Goal: Information Seeking & Learning: Learn about a topic

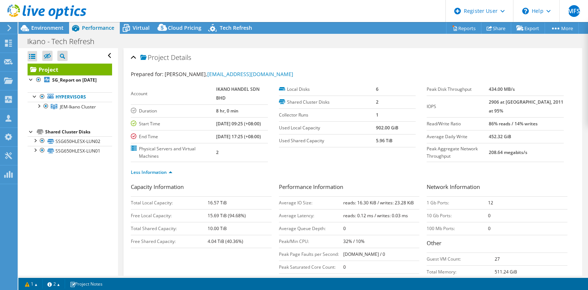
select select "USD"
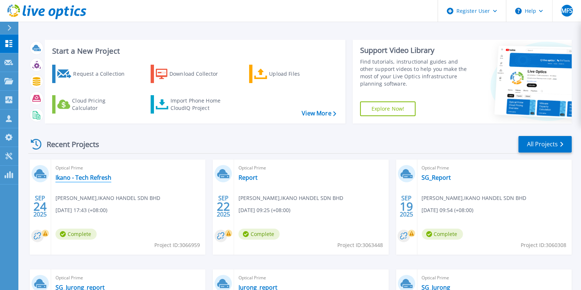
click at [76, 175] on link "Ikano - Tech Refresh" at bounding box center [83, 177] width 56 height 7
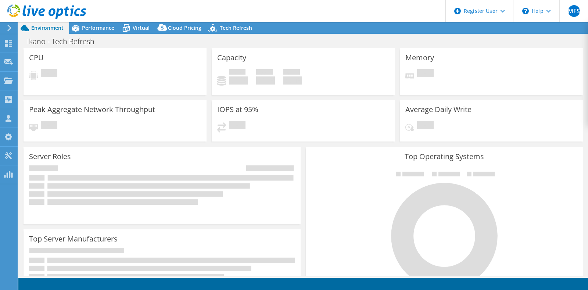
select select "USD"
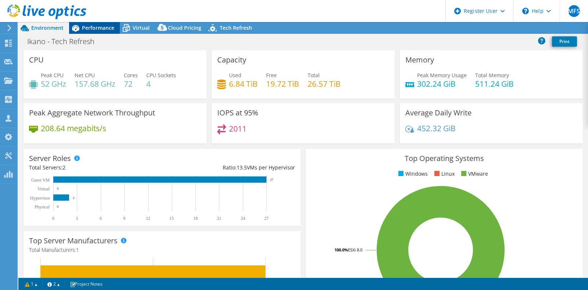
click at [101, 32] on div "Performance" at bounding box center [94, 28] width 51 height 12
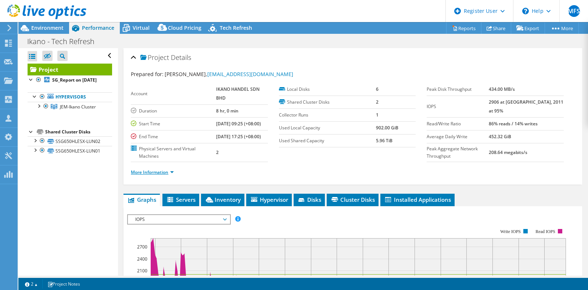
click at [163, 175] on link "More Information" at bounding box center [152, 172] width 43 height 6
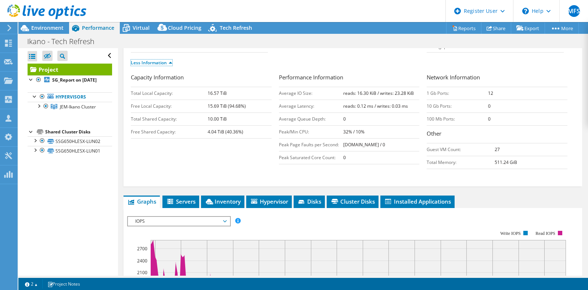
scroll to position [245, 0]
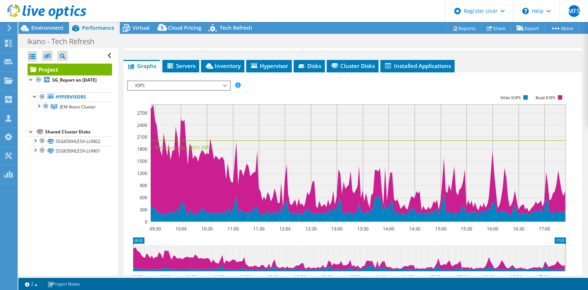
click at [169, 106] on rect at bounding box center [346, 158] width 439 height 147
click at [166, 90] on span "IOPS" at bounding box center [178, 85] width 94 height 9
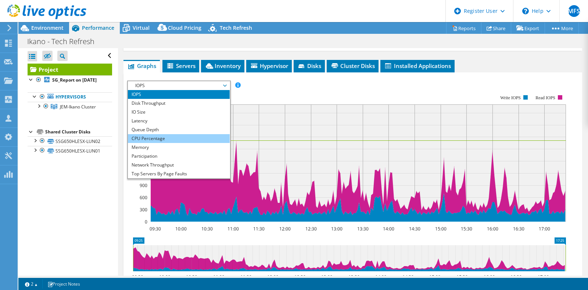
click at [173, 143] on li "CPU Percentage" at bounding box center [179, 138] width 102 height 9
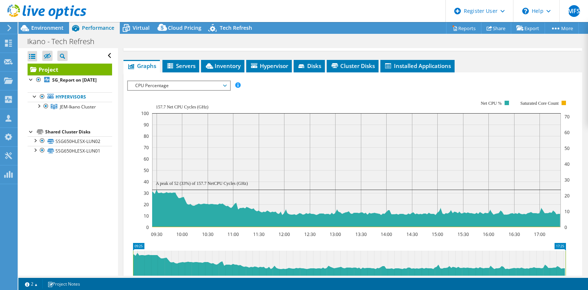
click at [190, 90] on span "CPU Percentage" at bounding box center [178, 85] width 94 height 9
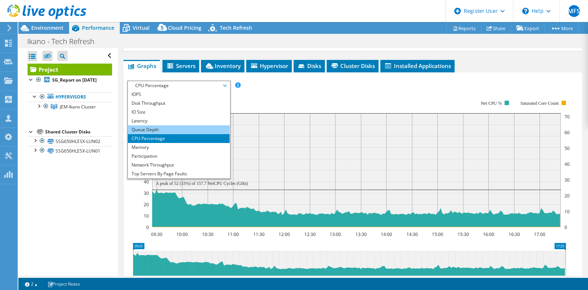
click at [173, 134] on li "Queue Depth" at bounding box center [179, 129] width 102 height 9
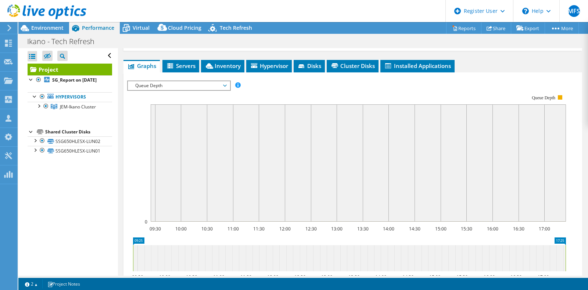
click at [185, 90] on span "Queue Depth" at bounding box center [178, 85] width 94 height 9
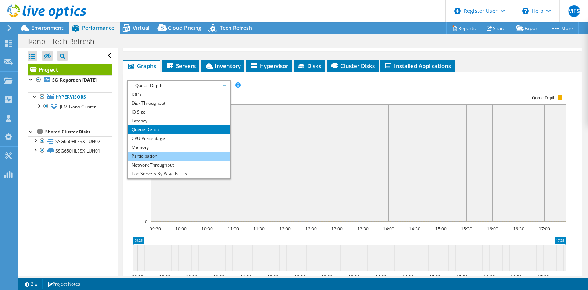
click at [180, 161] on li "Participation" at bounding box center [179, 156] width 102 height 9
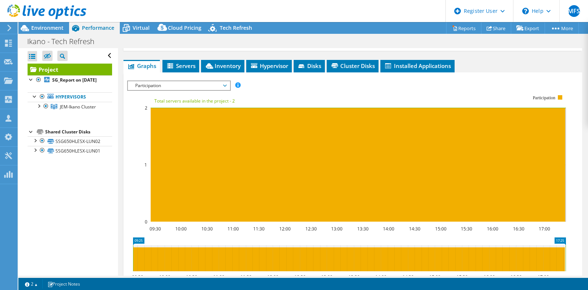
click at [199, 90] on span "Participation" at bounding box center [178, 85] width 94 height 9
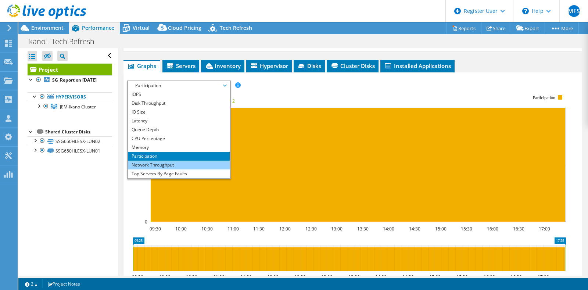
click at [195, 169] on li "Network Throughput" at bounding box center [179, 165] width 102 height 9
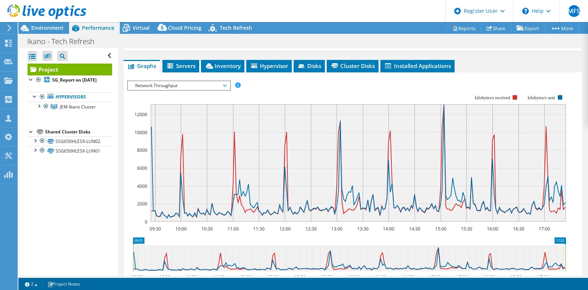
click at [213, 90] on span "Network Throughput" at bounding box center [178, 85] width 94 height 9
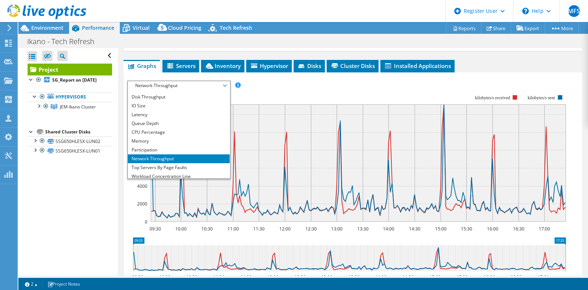
scroll to position [6, 0]
click at [144, 211] on rect at bounding box center [346, 158] width 439 height 147
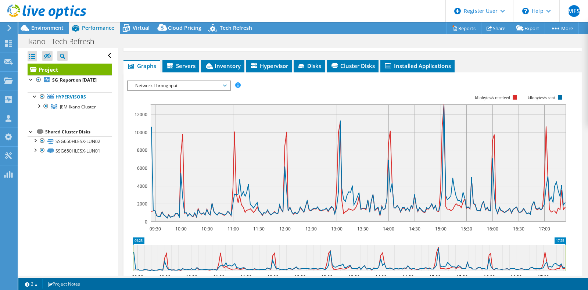
click at [216, 90] on span "Network Throughput" at bounding box center [178, 85] width 94 height 9
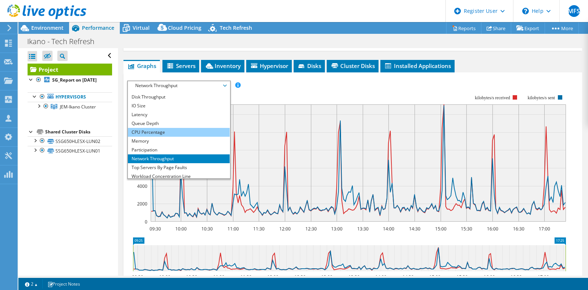
click at [177, 137] on li "CPU Percentage" at bounding box center [179, 132] width 102 height 9
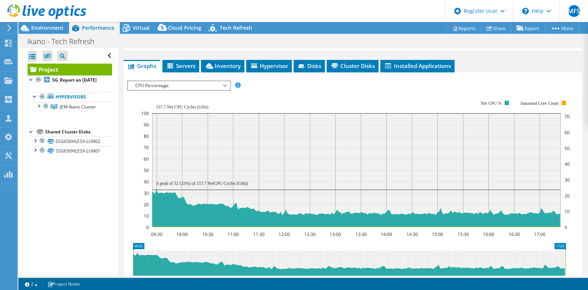
click at [210, 90] on span "CPU Percentage" at bounding box center [178, 85] width 94 height 9
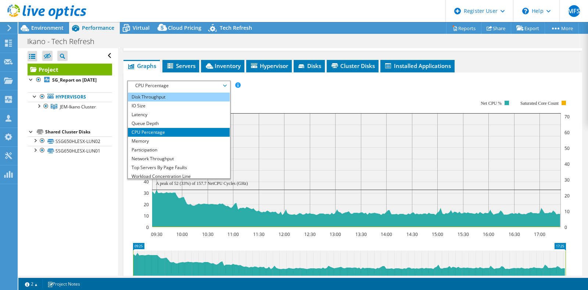
click at [189, 101] on li "Disk Throughput" at bounding box center [179, 97] width 102 height 9
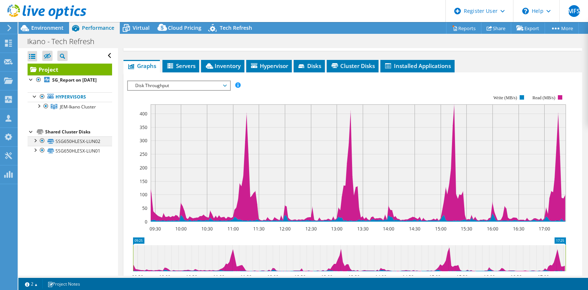
click at [35, 144] on div at bounding box center [34, 139] width 7 height 7
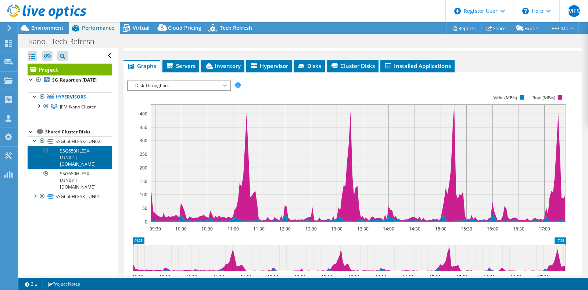
click at [93, 169] on link "SSG650HLESX-LUN02 | [DOMAIN_NAME]" at bounding box center [70, 157] width 84 height 23
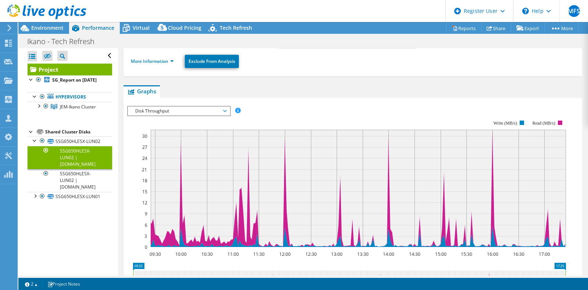
scroll to position [0, 0]
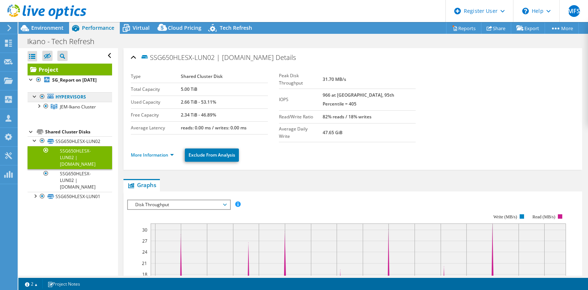
click at [69, 102] on link "Hypervisors" at bounding box center [70, 97] width 84 height 10
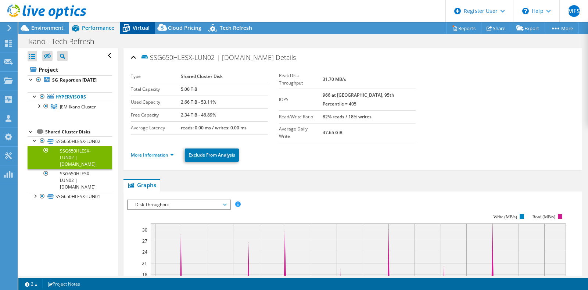
click at [142, 30] on span "Virtual" at bounding box center [141, 27] width 17 height 7
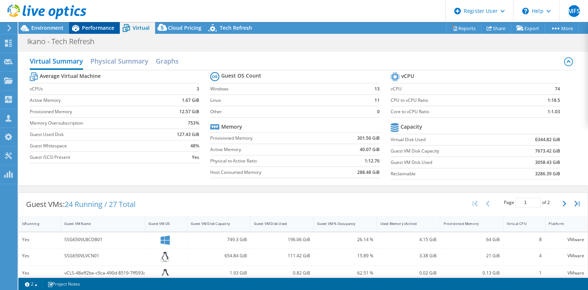
click at [106, 24] on div "Performance" at bounding box center [94, 28] width 51 height 12
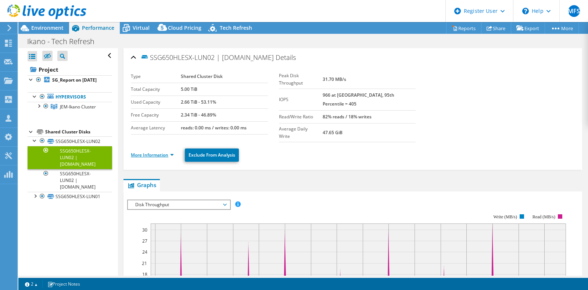
click at [166, 152] on link "More Information" at bounding box center [152, 155] width 43 height 6
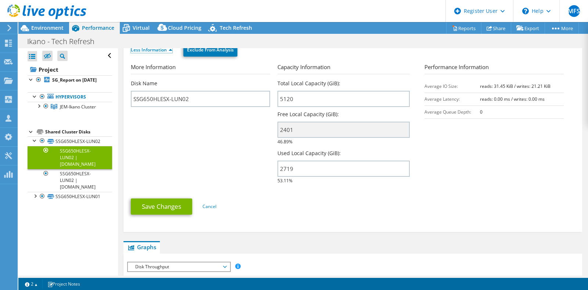
scroll to position [19, 0]
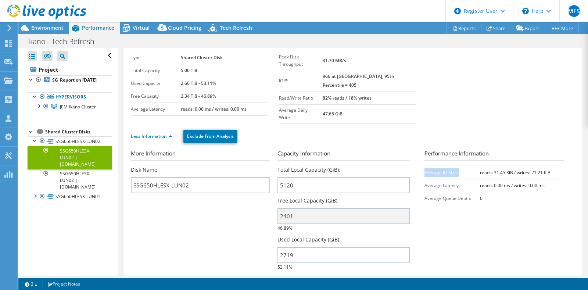
drag, startPoint x: 474, startPoint y: 165, endPoint x: 557, endPoint y: 164, distance: 82.6
click at [557, 164] on div "Performance Information Average IO Size: reads: 31.45 KiB / writes: 21.21 KiB A…" at bounding box center [497, 177] width 147 height 56
click at [501, 250] on section "More Information Disk Name SSG650HLESX-LUN02 Capacity Information Total Local C…" at bounding box center [353, 212] width 444 height 126
click at [131, 26] on icon at bounding box center [126, 28] width 13 height 13
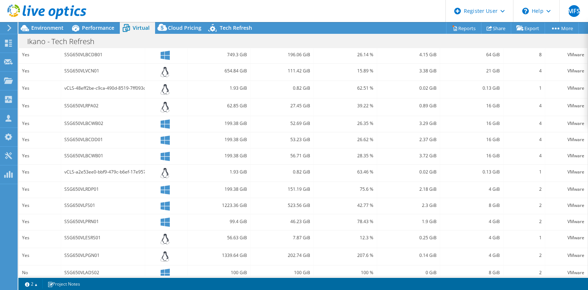
scroll to position [153, 0]
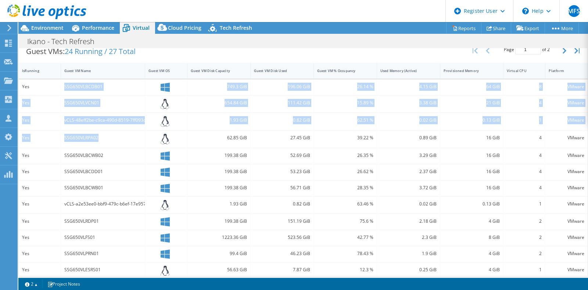
drag, startPoint x: 64, startPoint y: 82, endPoint x: 104, endPoint y: 143, distance: 72.5
click at [104, 143] on div "Yes SSG650VLBCDB01 749.3 GiB 196.06 GiB 26.14 % 4.15 GiB 64 GiB 8 VMware Yes SS…" at bounding box center [303, 204] width 569 height 251
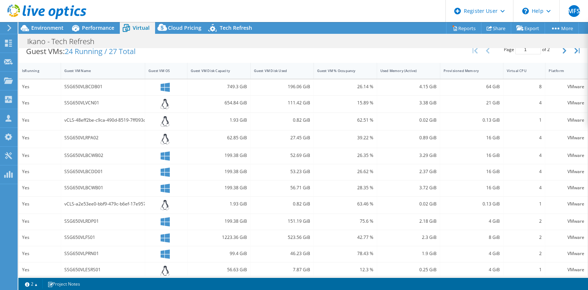
click at [87, 220] on div "SSG650VLRDP01" at bounding box center [102, 221] width 77 height 8
click at [88, 220] on div "SSG650VLRDP01" at bounding box center [102, 221] width 77 height 8
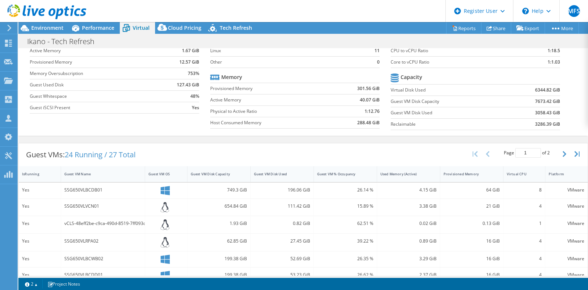
scroll to position [59, 0]
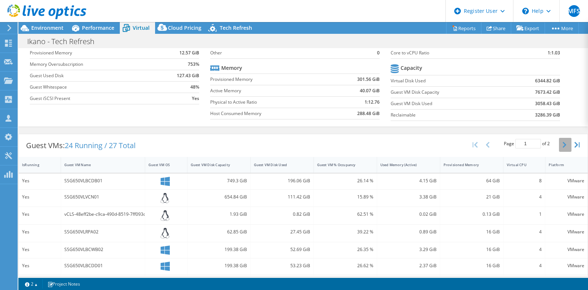
click at [562, 143] on icon "button" at bounding box center [564, 145] width 4 height 6
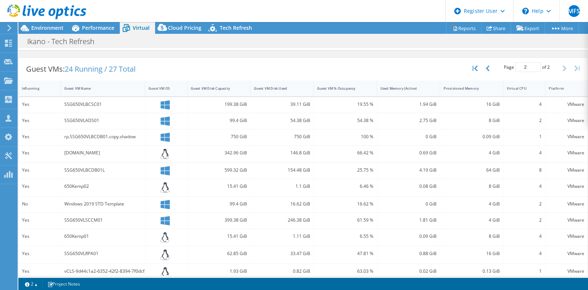
scroll to position [157, 0]
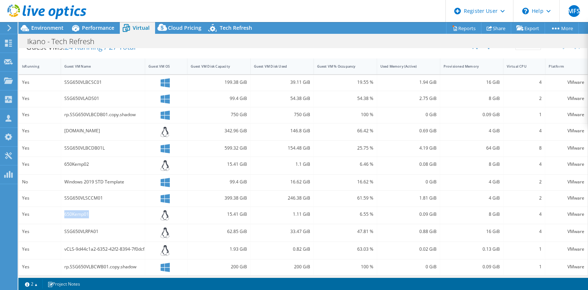
drag, startPoint x: 88, startPoint y: 210, endPoint x: 64, endPoint y: 210, distance: 24.6
click at [64, 210] on div "650Kemp01" at bounding box center [102, 214] width 77 height 8
click at [76, 231] on div "SSG650VLRPA01" at bounding box center [102, 231] width 77 height 8
drag, startPoint x: 101, startPoint y: 79, endPoint x: 62, endPoint y: 79, distance: 38.2
click at [62, 79] on div "SSG650VLBCSC01" at bounding box center [103, 83] width 84 height 16
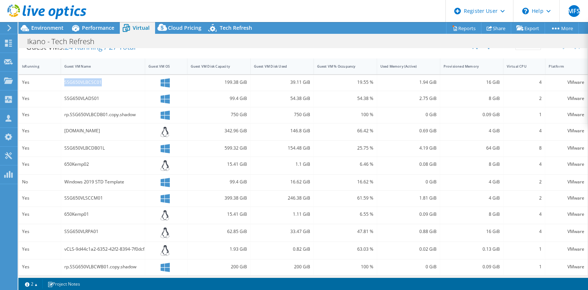
copy div "SSG650VLBCSC01"
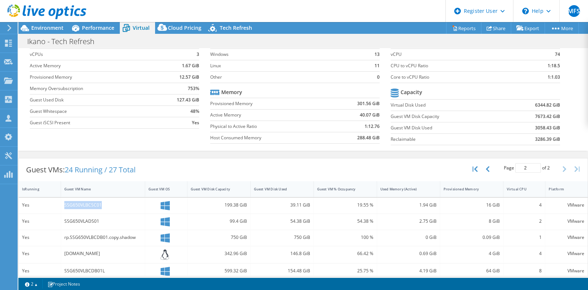
scroll to position [0, 0]
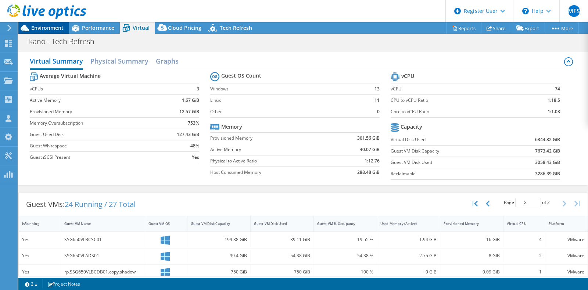
click at [44, 28] on span "Environment" at bounding box center [47, 27] width 32 height 7
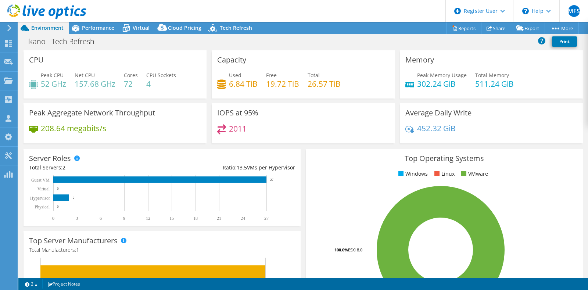
click at [119, 40] on div "Ikano - Tech Refresh Print" at bounding box center [302, 42] width 569 height 14
click at [137, 26] on span "Virtual" at bounding box center [141, 27] width 17 height 7
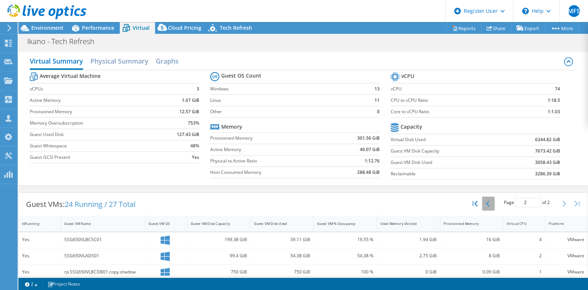
click at [485, 201] on button "button" at bounding box center [488, 203] width 12 height 14
type input "1"
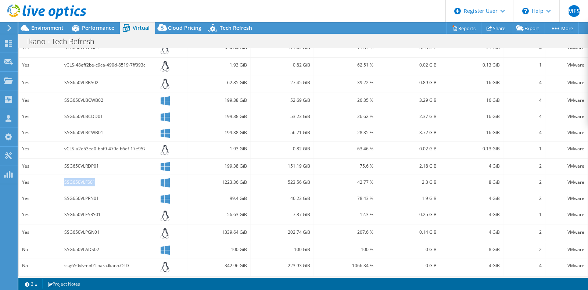
drag, startPoint x: 98, startPoint y: 176, endPoint x: 52, endPoint y: 184, distance: 46.5
click at [52, 184] on div "Yes SSG650VLFS01 1223.36 GiB 523.56 GiB 42.77 % 2.3 GiB 8 GiB 2 VMware" at bounding box center [303, 183] width 569 height 16
copy div "SSG650VLFS01"
